Goal: Information Seeking & Learning: Understand process/instructions

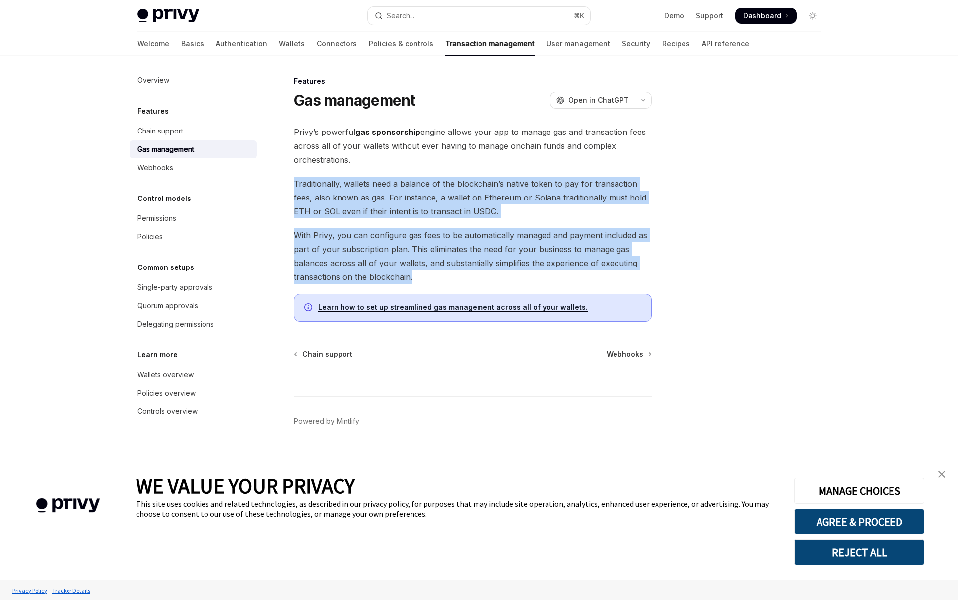
drag, startPoint x: 289, startPoint y: 181, endPoint x: 517, endPoint y: 274, distance: 246.7
click at [517, 274] on div "Features Gas management OpenAI Open in ChatGPT OpenAI Open in ChatGPT [PERSON_N…" at bounding box center [380, 337] width 548 height 524
click at [505, 306] on link "Learn how to set up streamlined gas management across all of your wallets." at bounding box center [452, 307] width 269 height 9
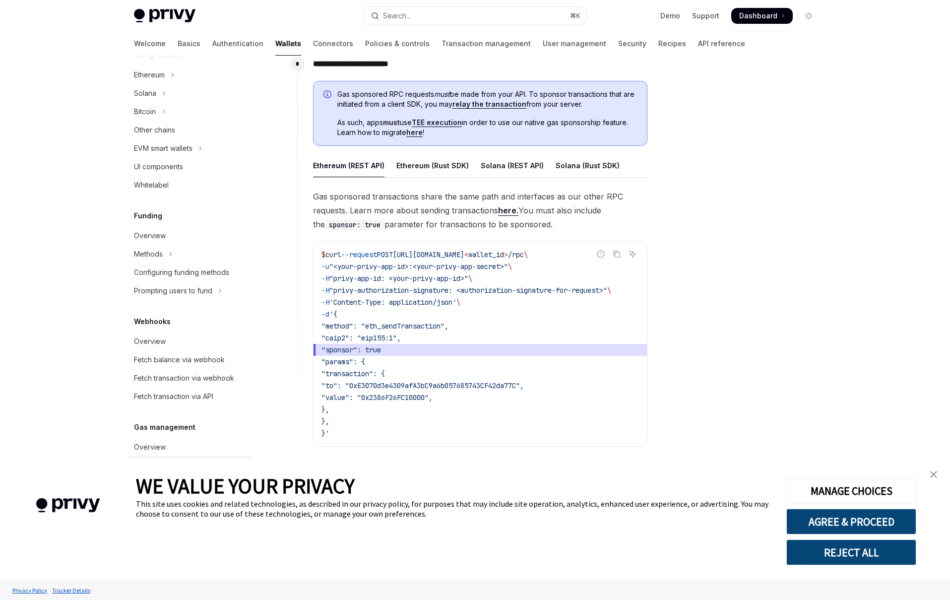
scroll to position [521, 0]
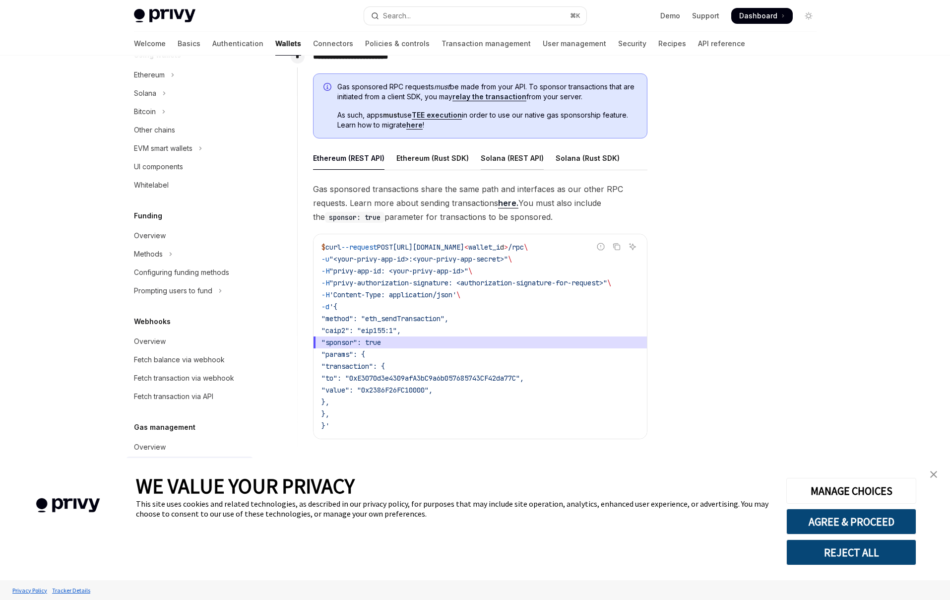
click at [500, 165] on div "Solana (REST API)" at bounding box center [512, 157] width 63 height 23
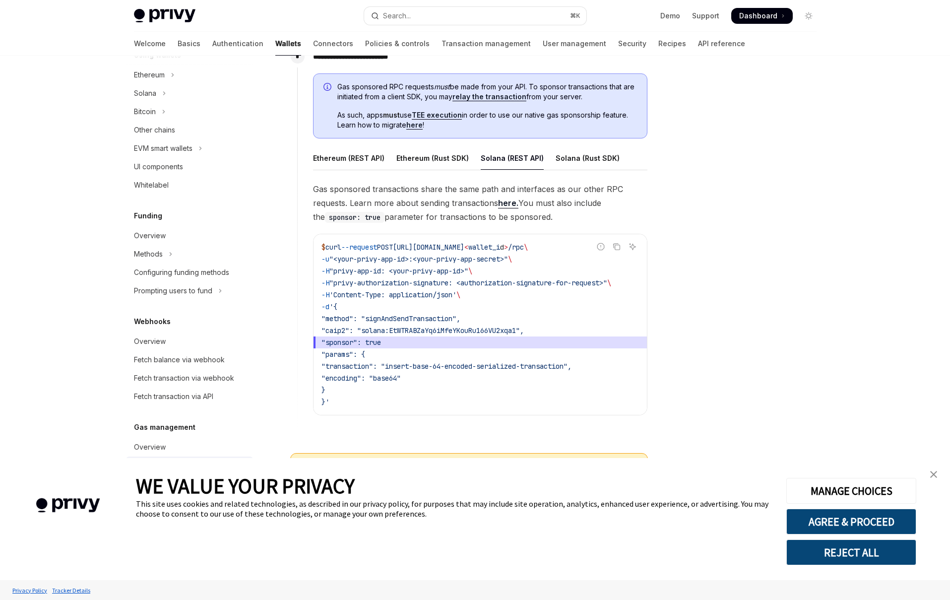
click at [507, 94] on link "relay the transaction" at bounding box center [489, 96] width 74 height 9
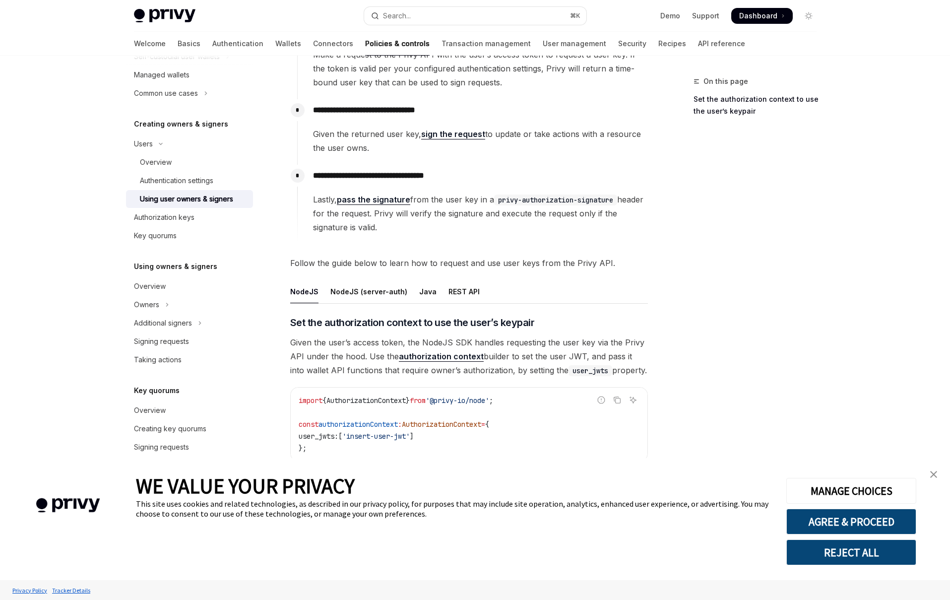
scroll to position [57, 0]
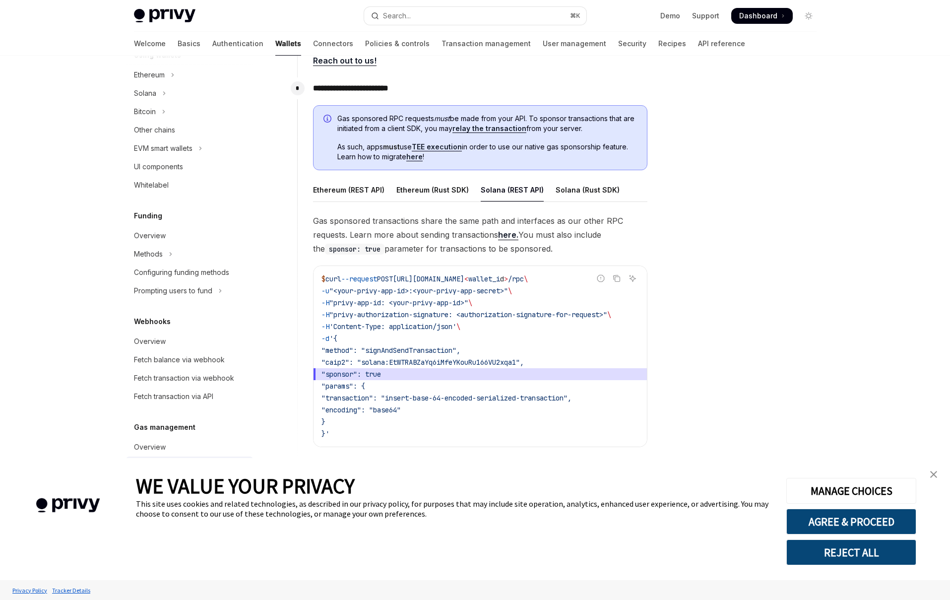
scroll to position [491, 0]
click at [453, 147] on link "TEE execution" at bounding box center [437, 144] width 50 height 9
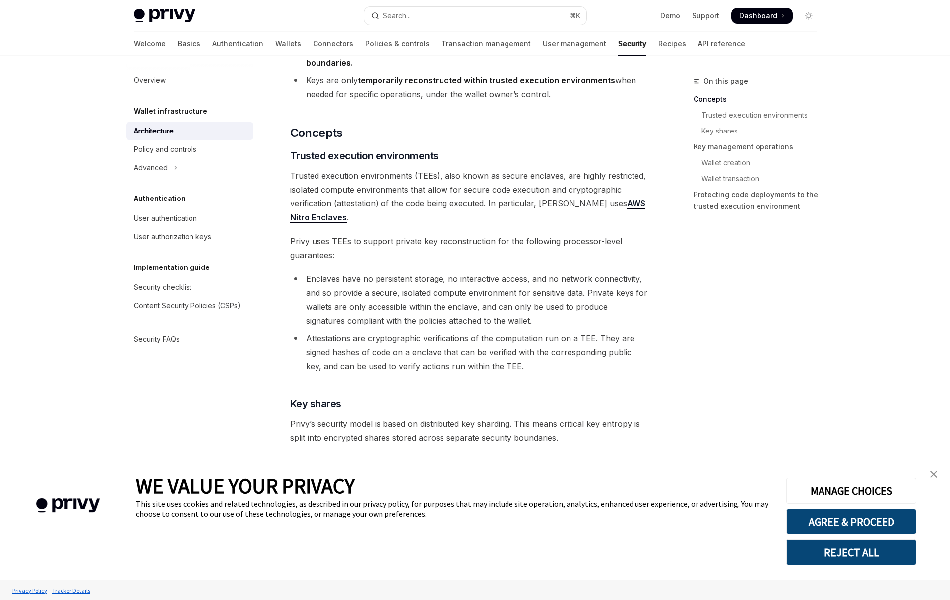
scroll to position [131, 0]
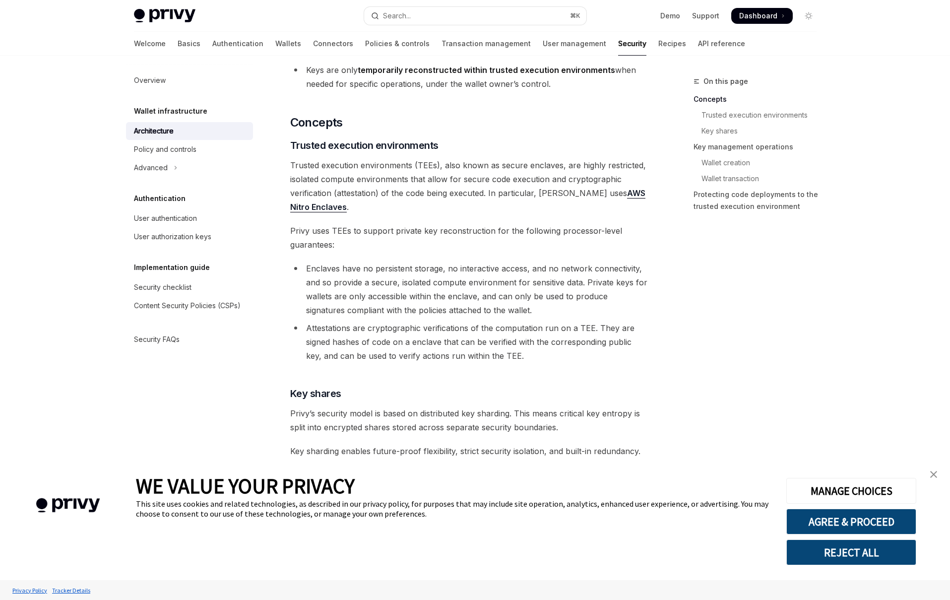
click at [432, 196] on span "Trusted execution environments (TEEs), also known as secure enclaves, are highl…" at bounding box center [469, 186] width 358 height 56
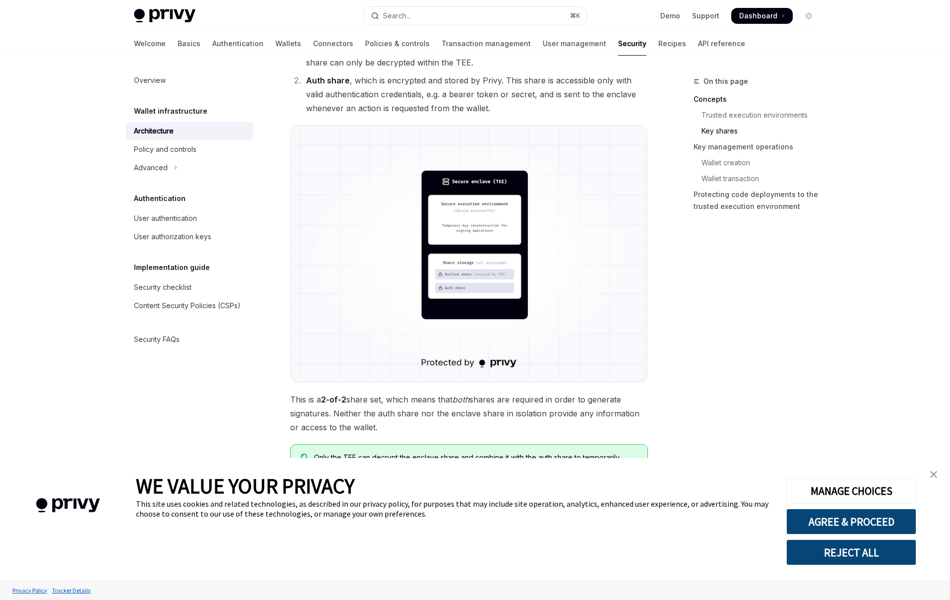
scroll to position [738, 0]
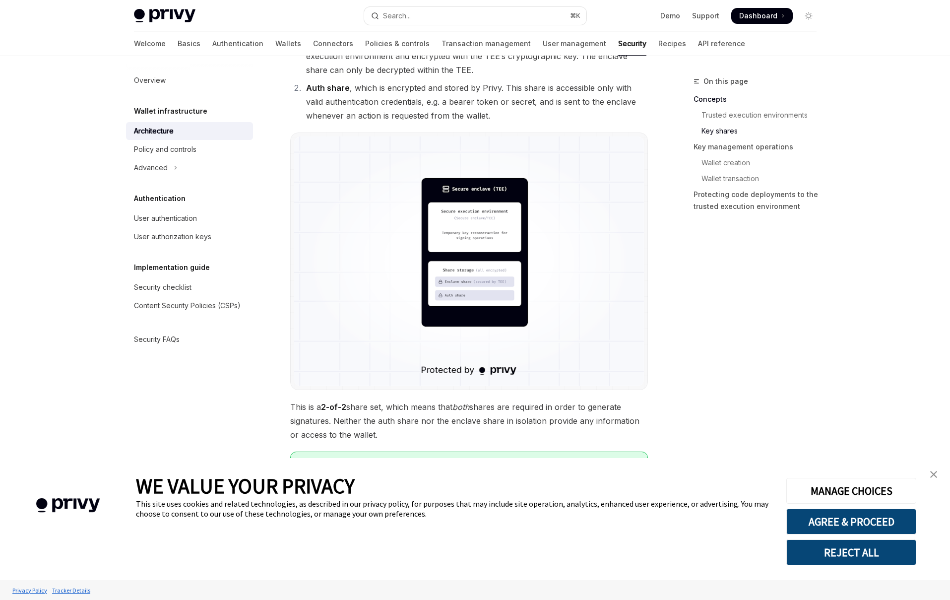
type textarea "*"
